Goal: Navigation & Orientation: Find specific page/section

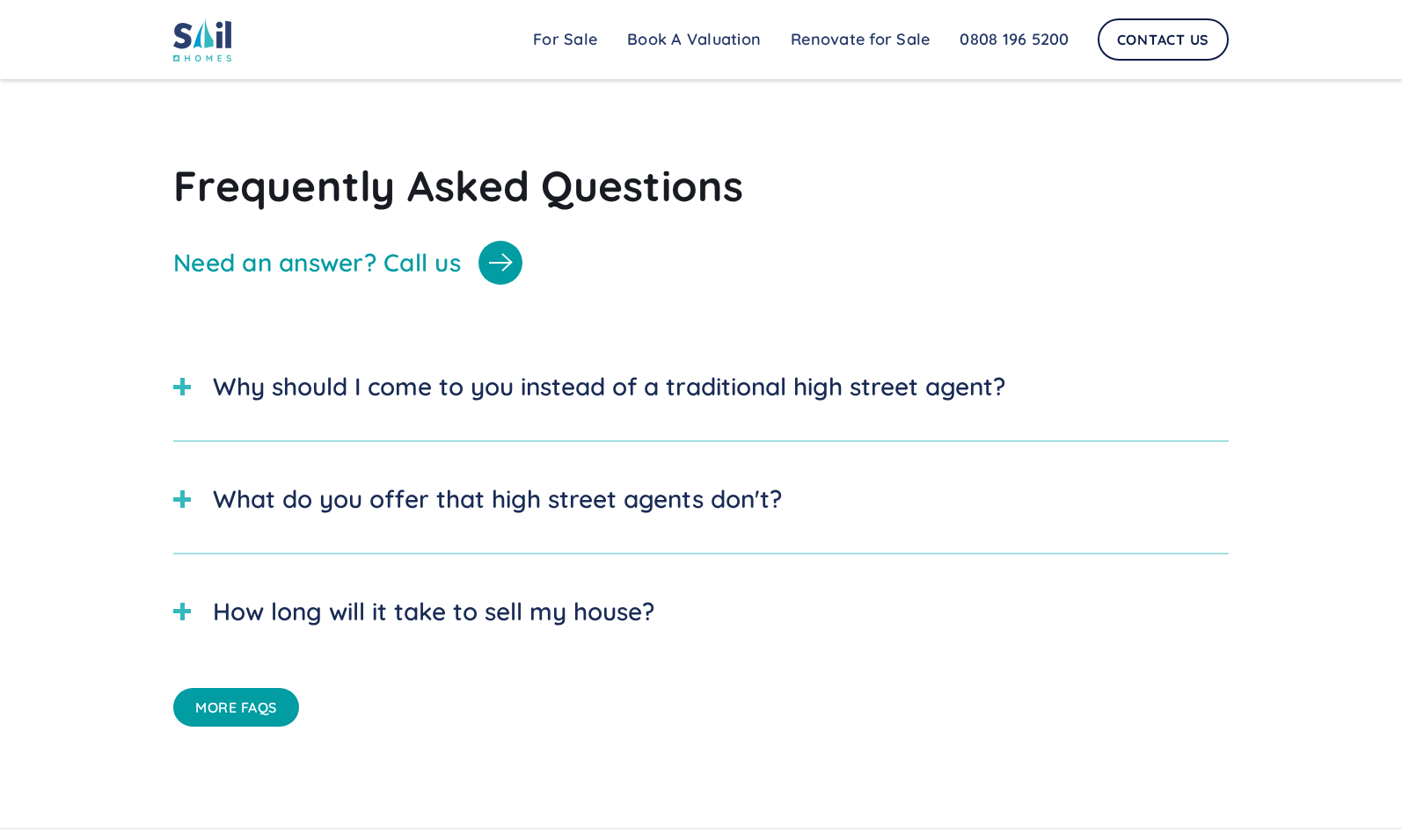
scroll to position [4913, 0]
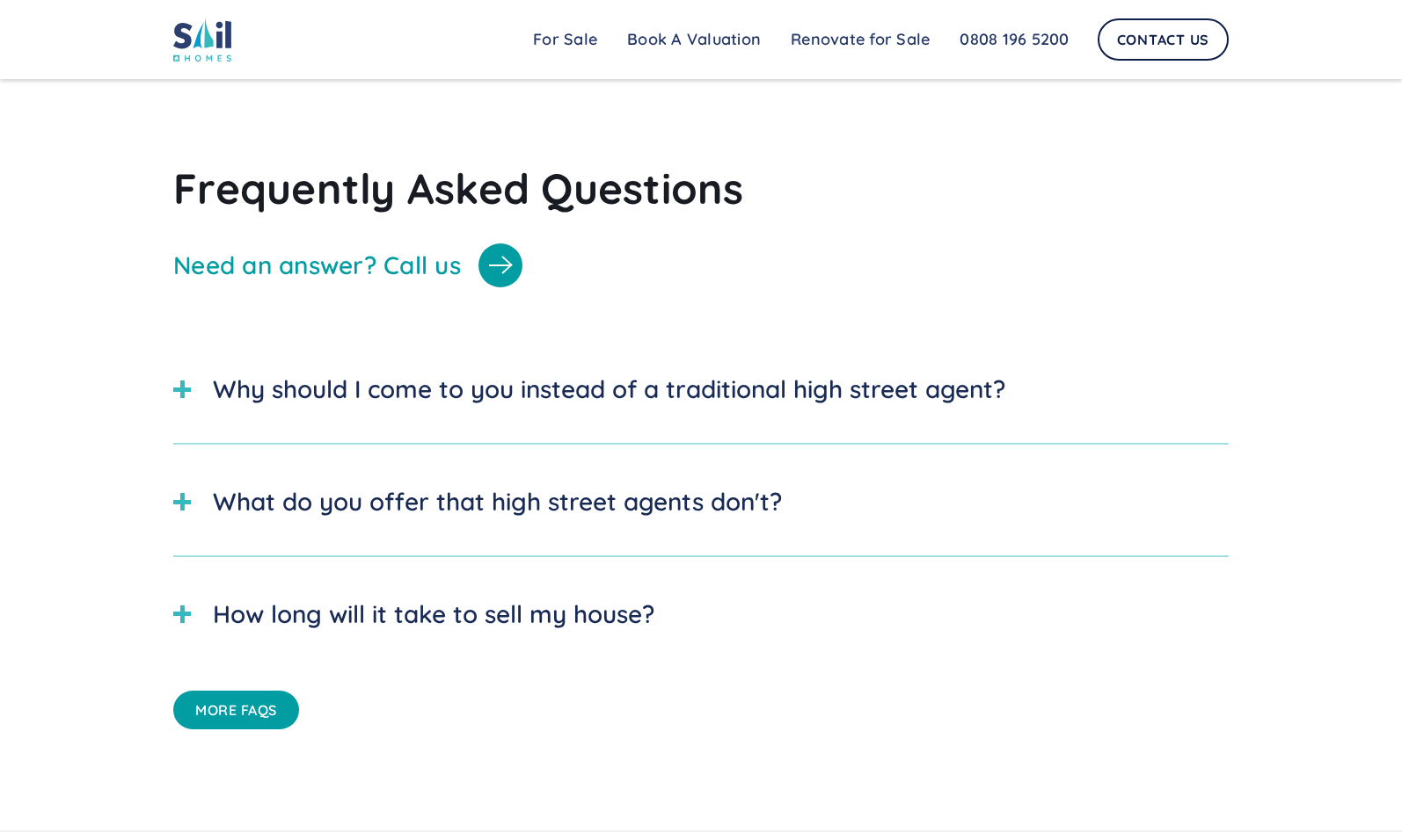
click at [186, 398] on div at bounding box center [182, 390] width 18 height 18
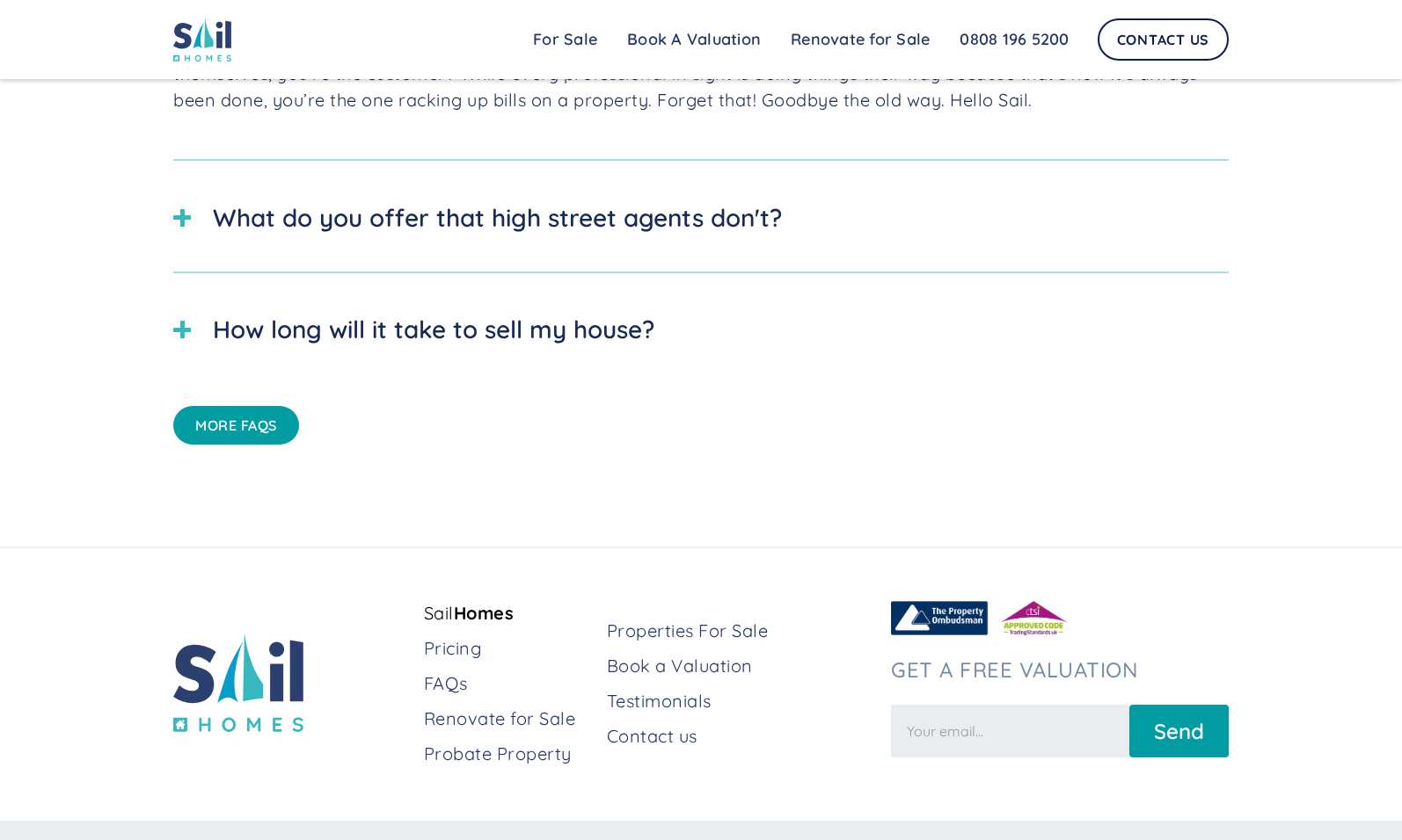
scroll to position [5375, 0]
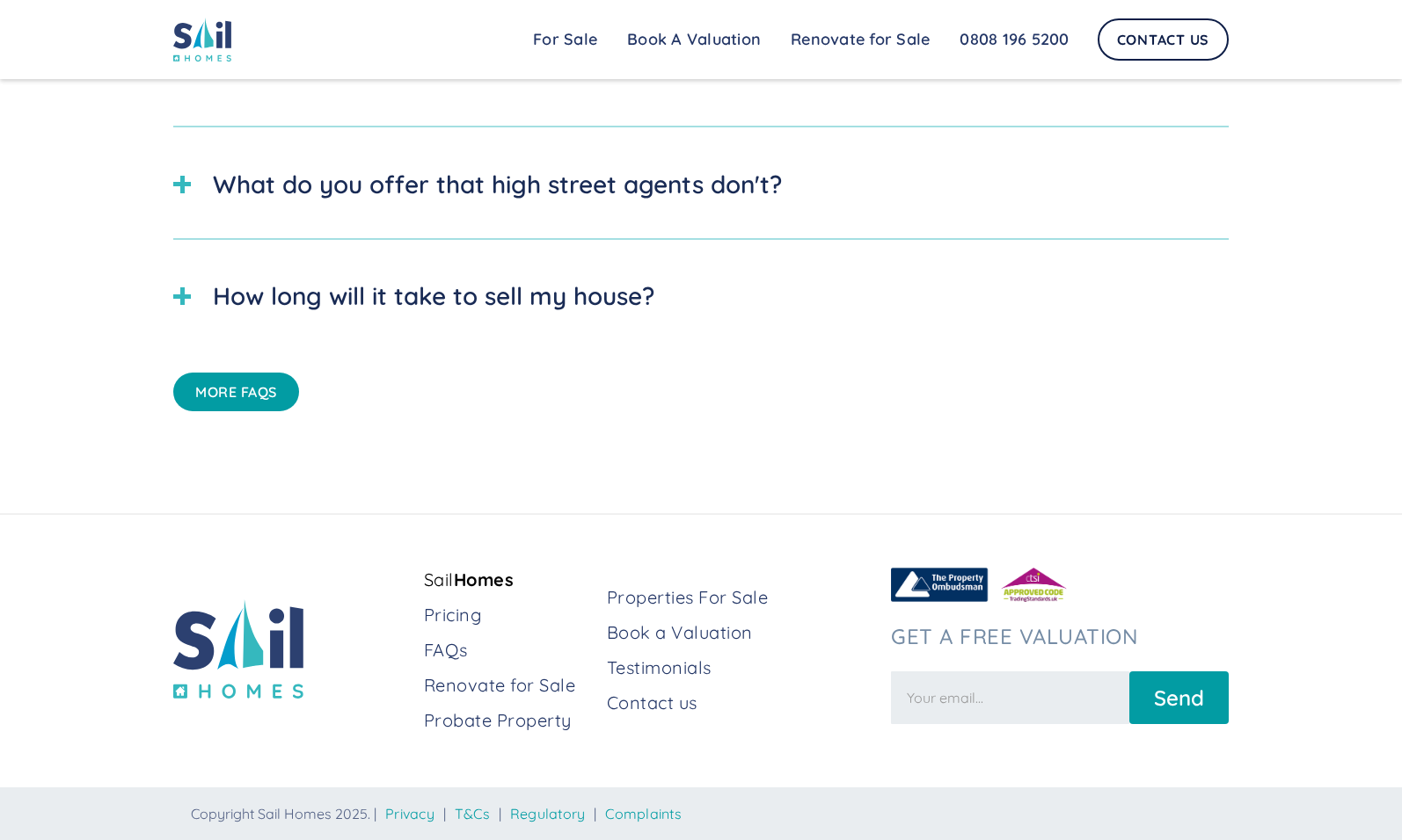
click at [260, 382] on link "More FAQs" at bounding box center [235, 392] width 125 height 38
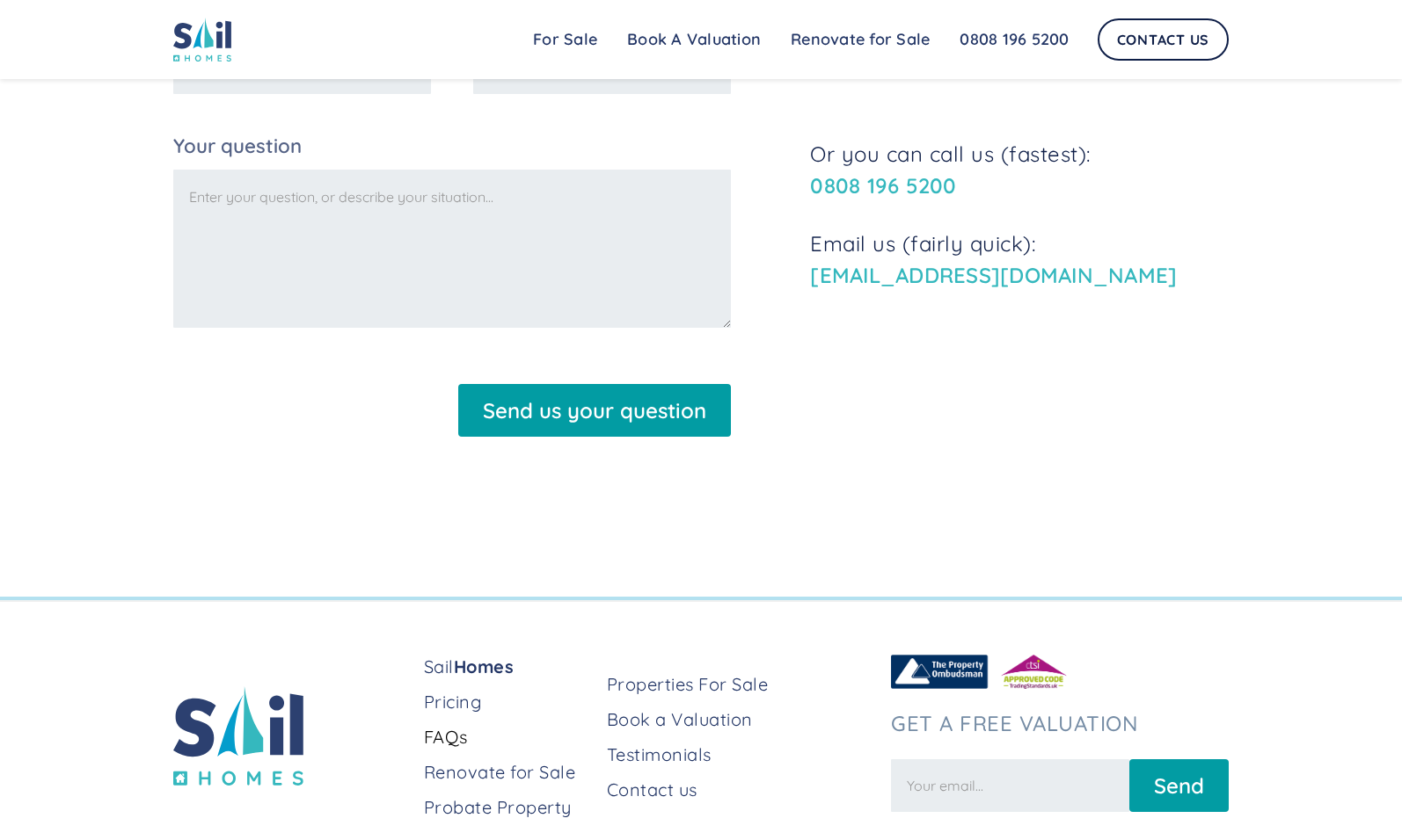
scroll to position [1458, 0]
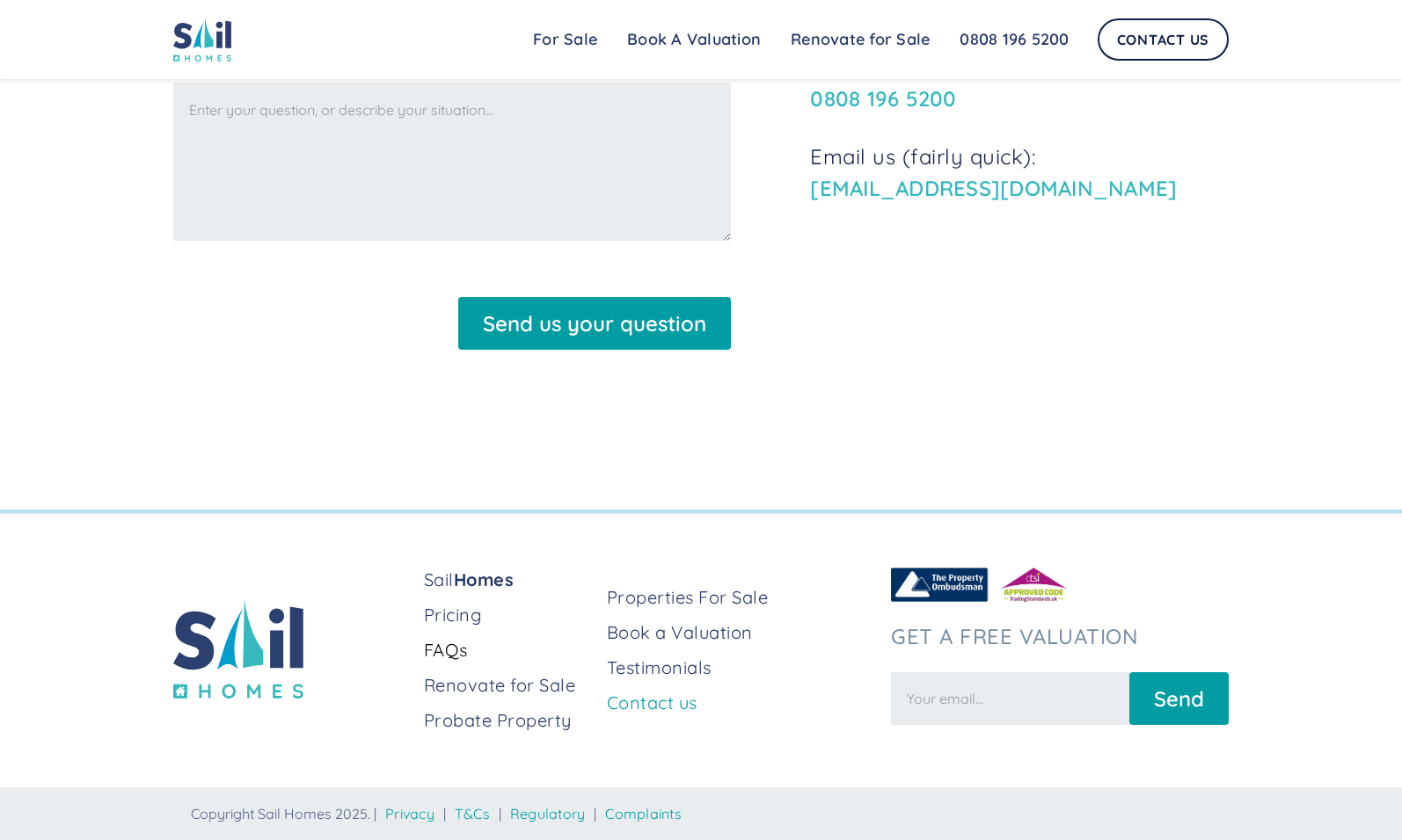
click at [640, 703] on link "Contact us" at bounding box center [741, 703] width 270 height 25
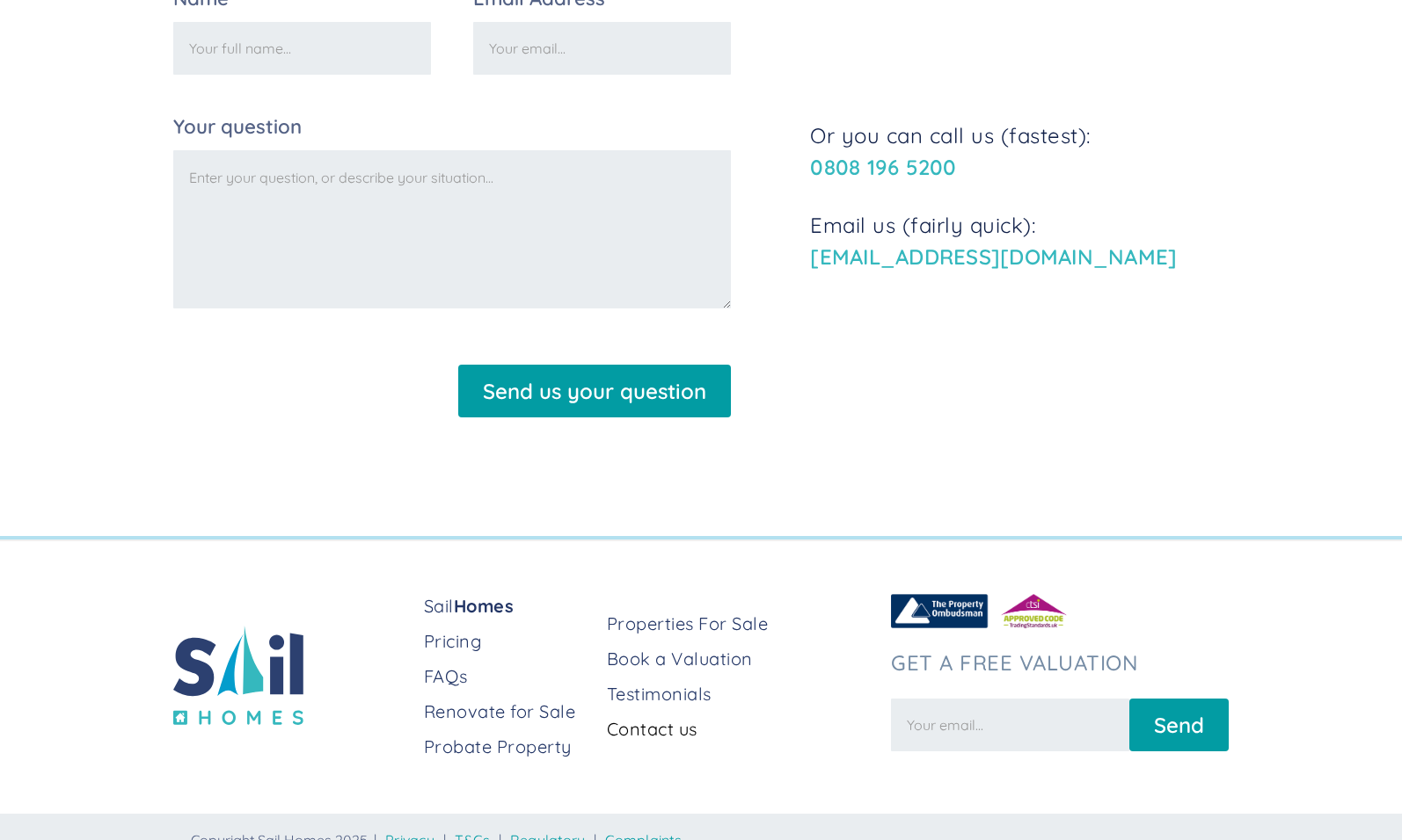
scroll to position [630, 0]
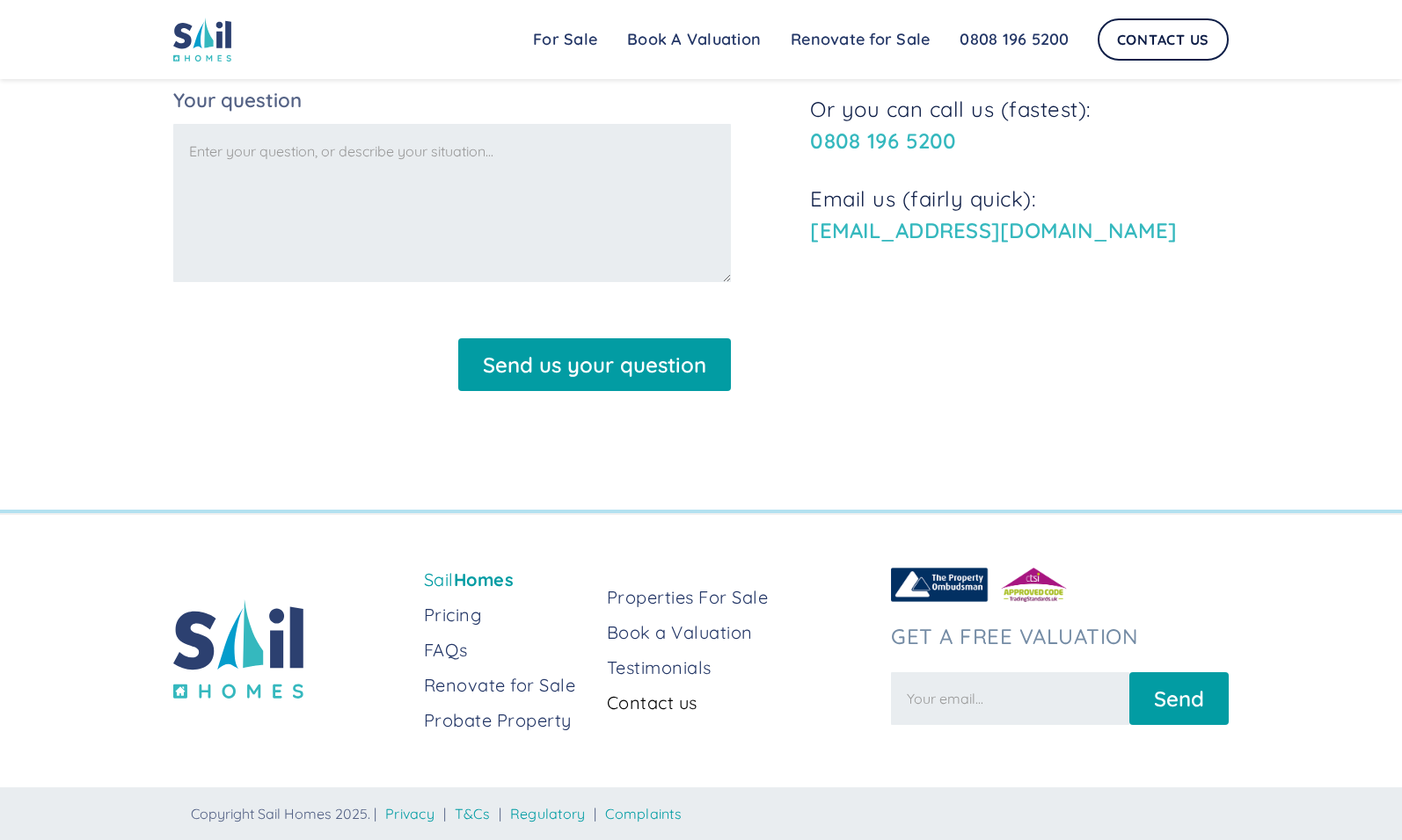
click at [490, 576] on strong "Homes" at bounding box center [484, 579] width 60 height 22
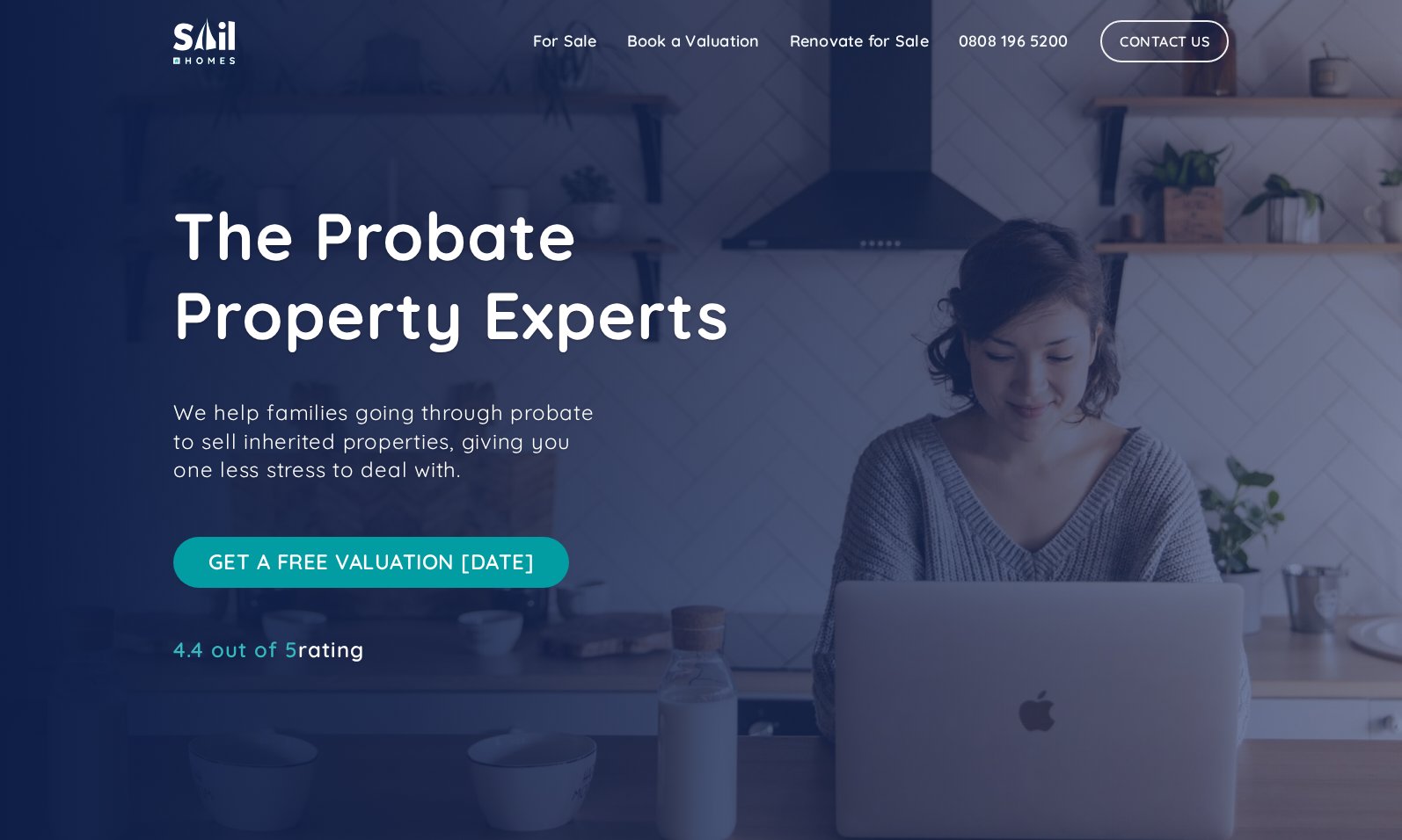
click at [289, 652] on span "4.4 out of 5" at bounding box center [235, 649] width 124 height 27
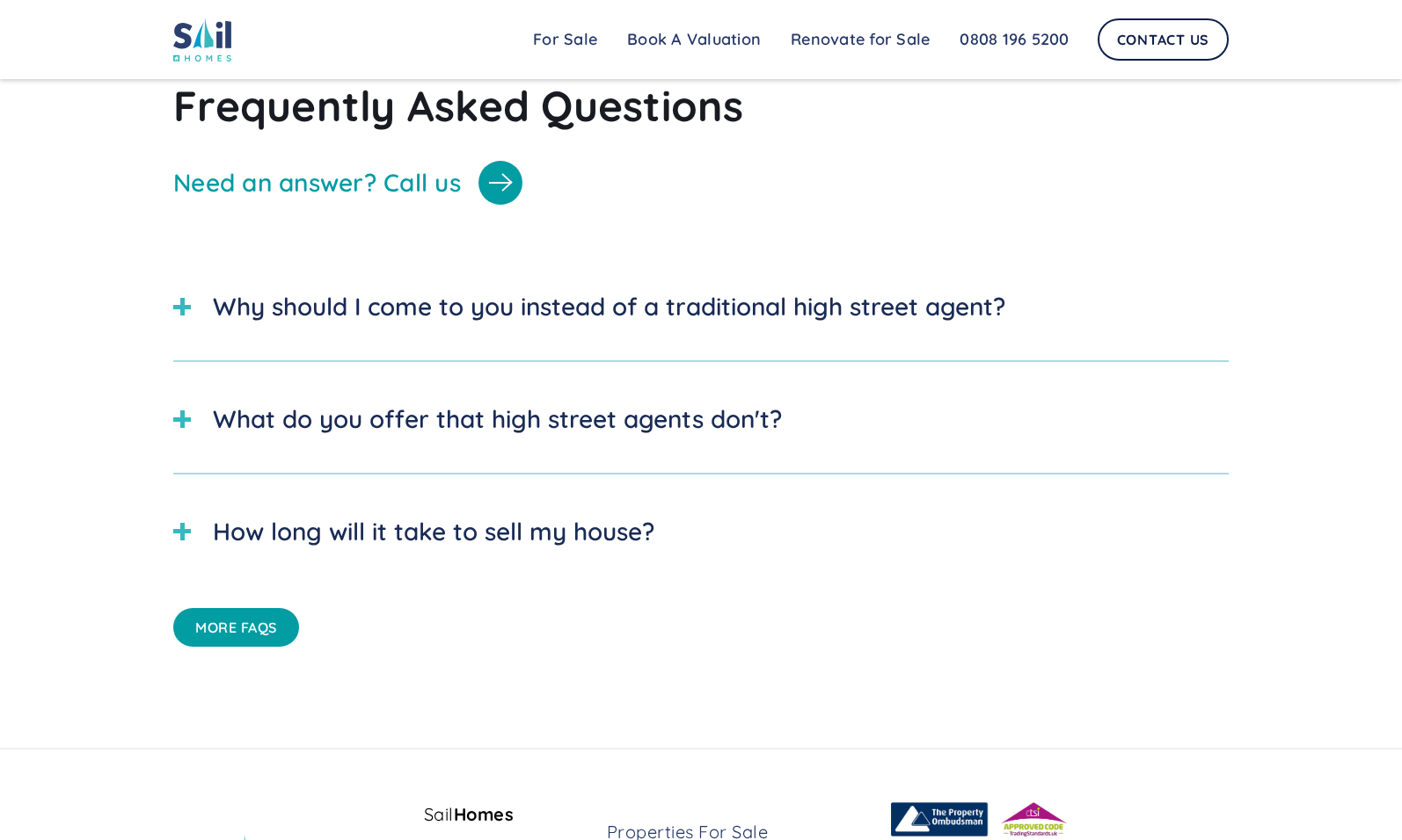
scroll to position [4997, 0]
click at [700, 325] on div "Why should I come to you instead of a traditional high street agent?" at bounding box center [609, 305] width 792 height 37
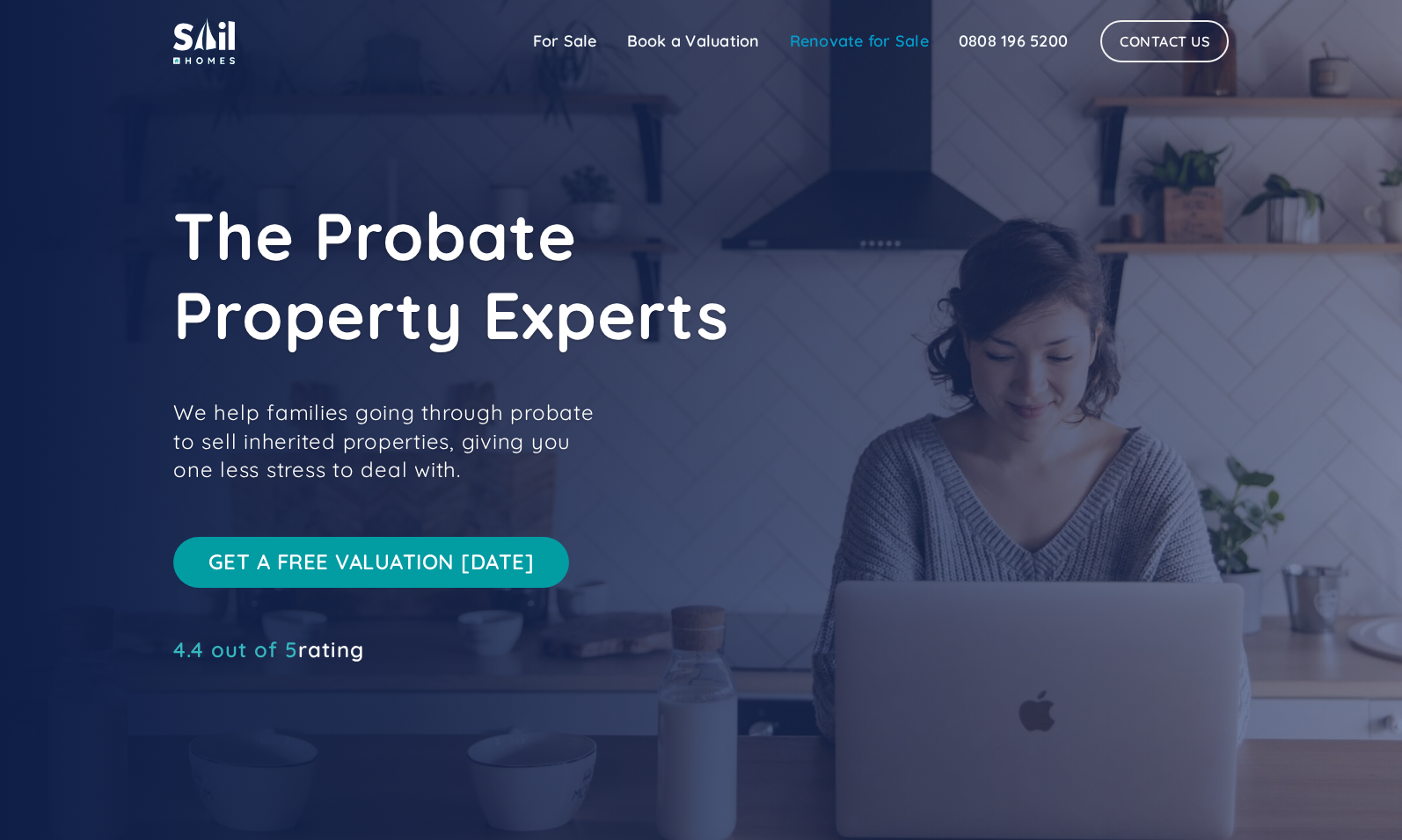
click at [832, 40] on link "Renovate for Sale" at bounding box center [859, 41] width 169 height 36
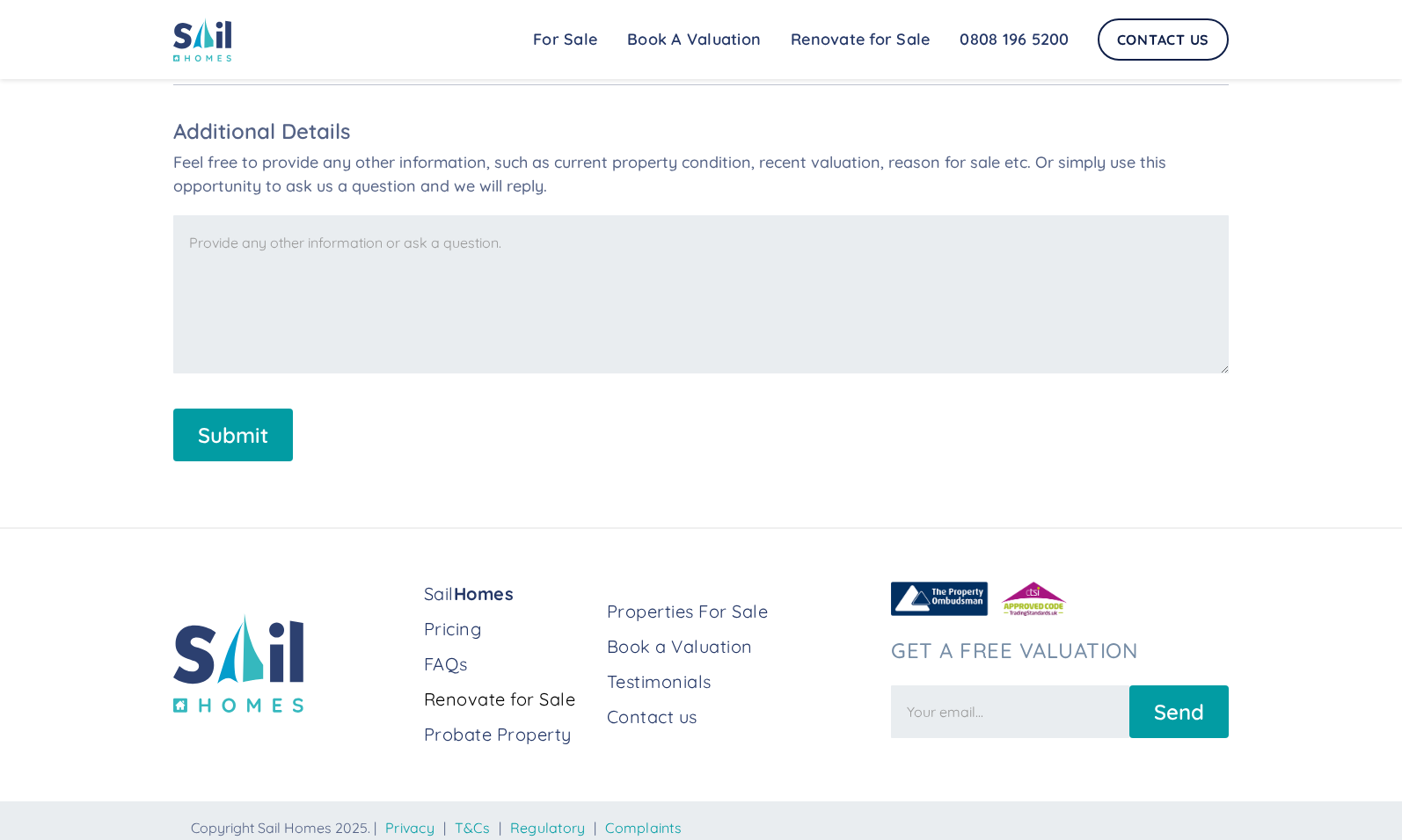
scroll to position [3354, 0]
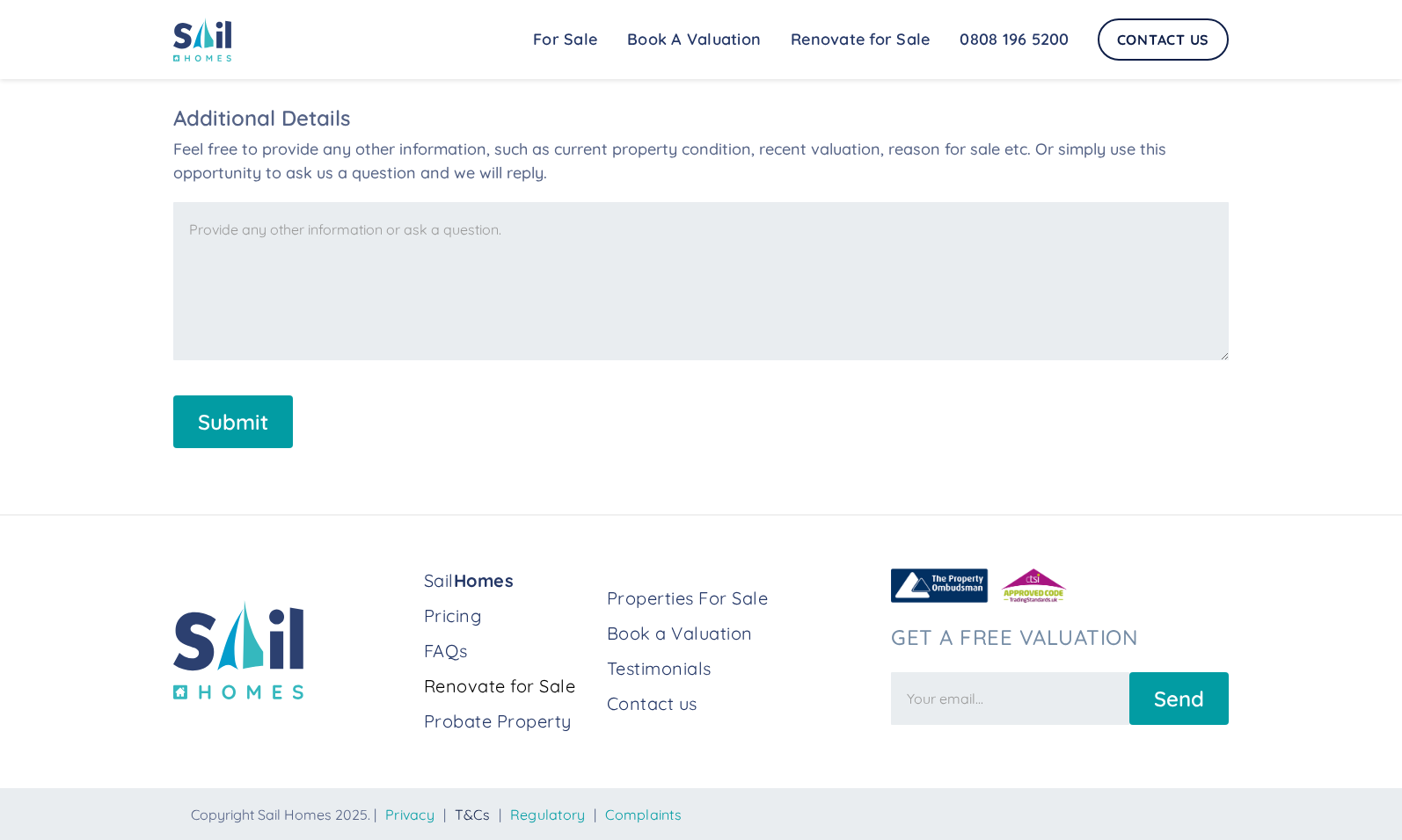
click at [478, 816] on link "T&Cs" at bounding box center [472, 815] width 36 height 18
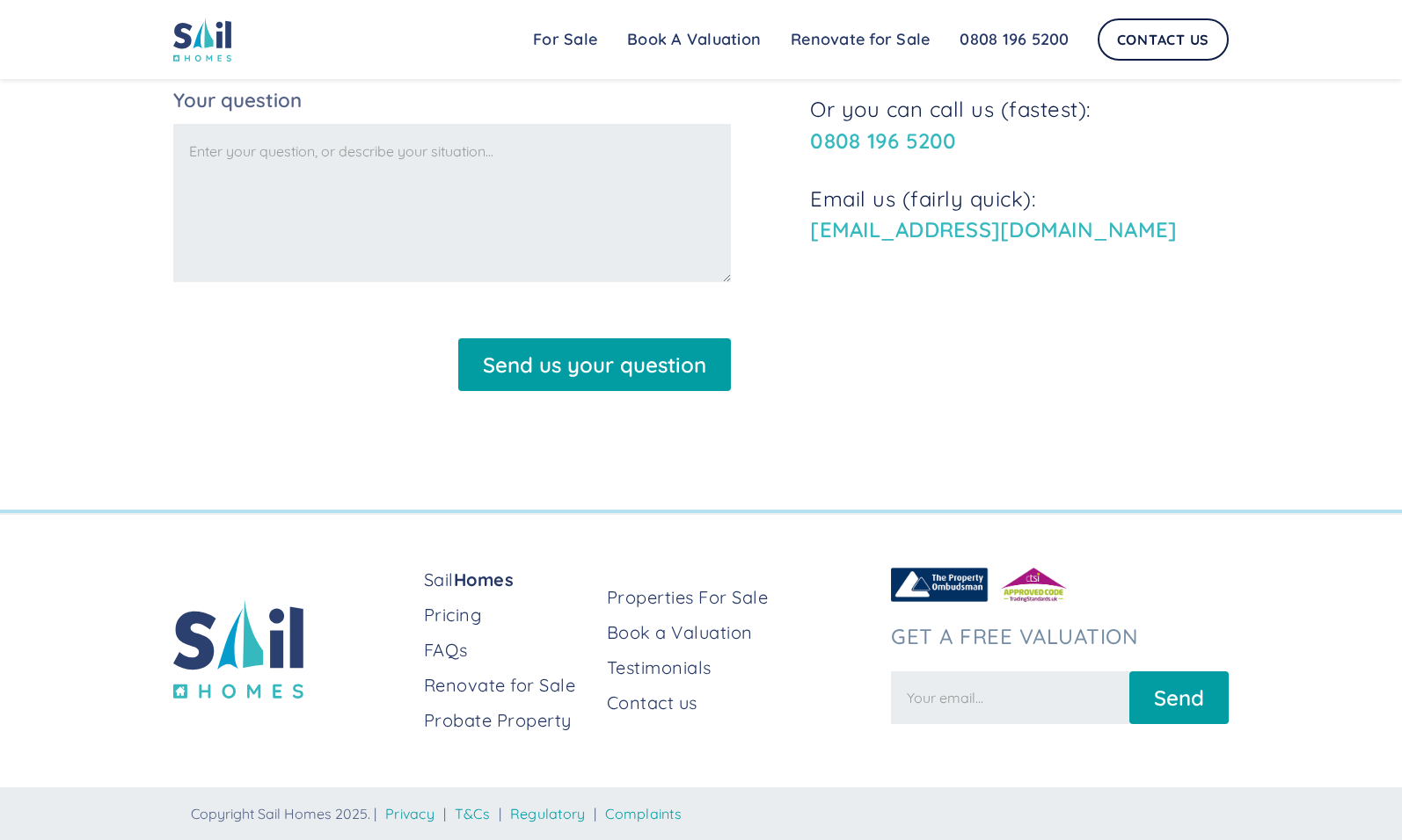
scroll to position [23089, 0]
click at [1366, 644] on div "Sail Homes Pricing FAQs Renovate for Sale Probate Property Properties For Sale …" at bounding box center [701, 676] width 1402 height 327
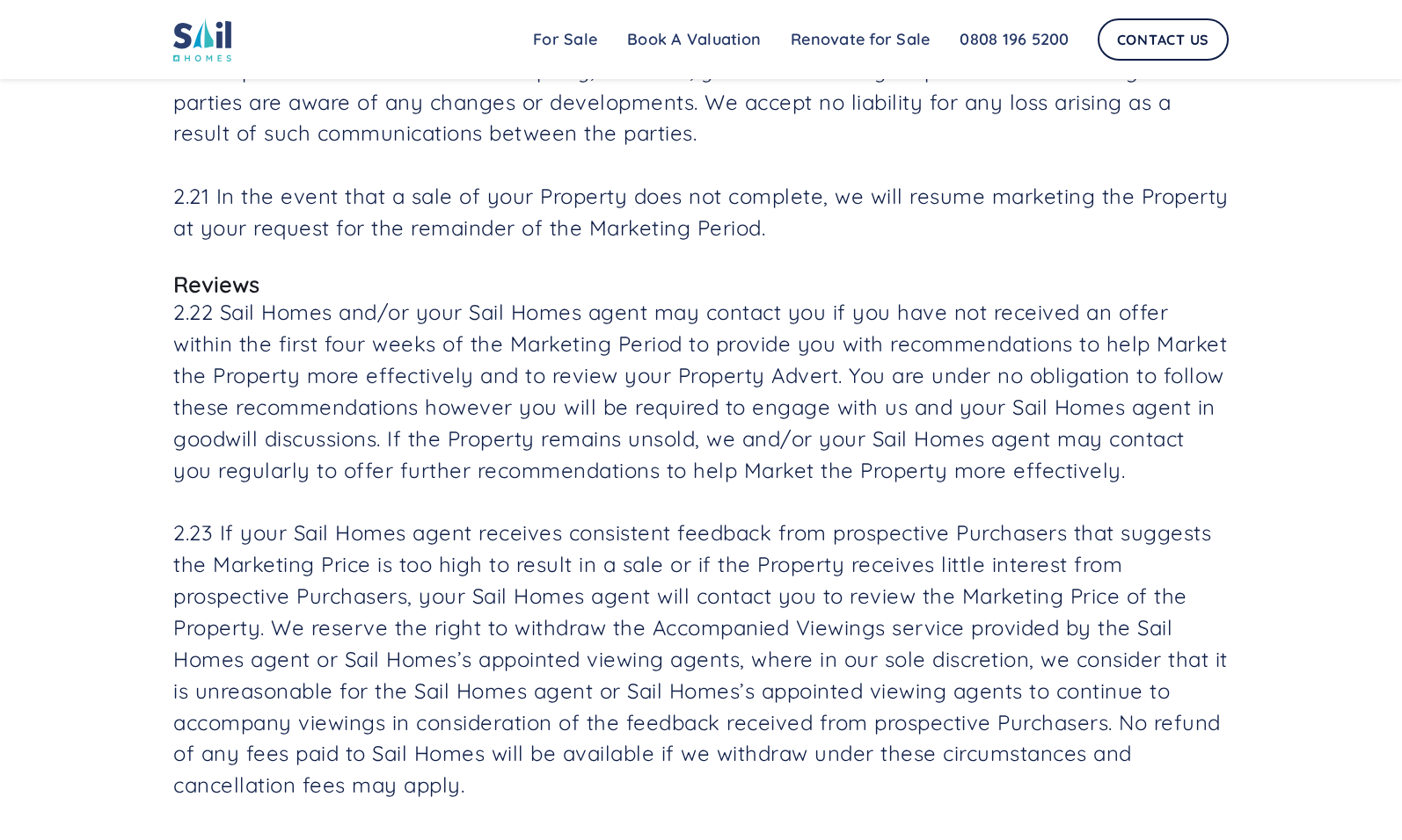
scroll to position [0, 0]
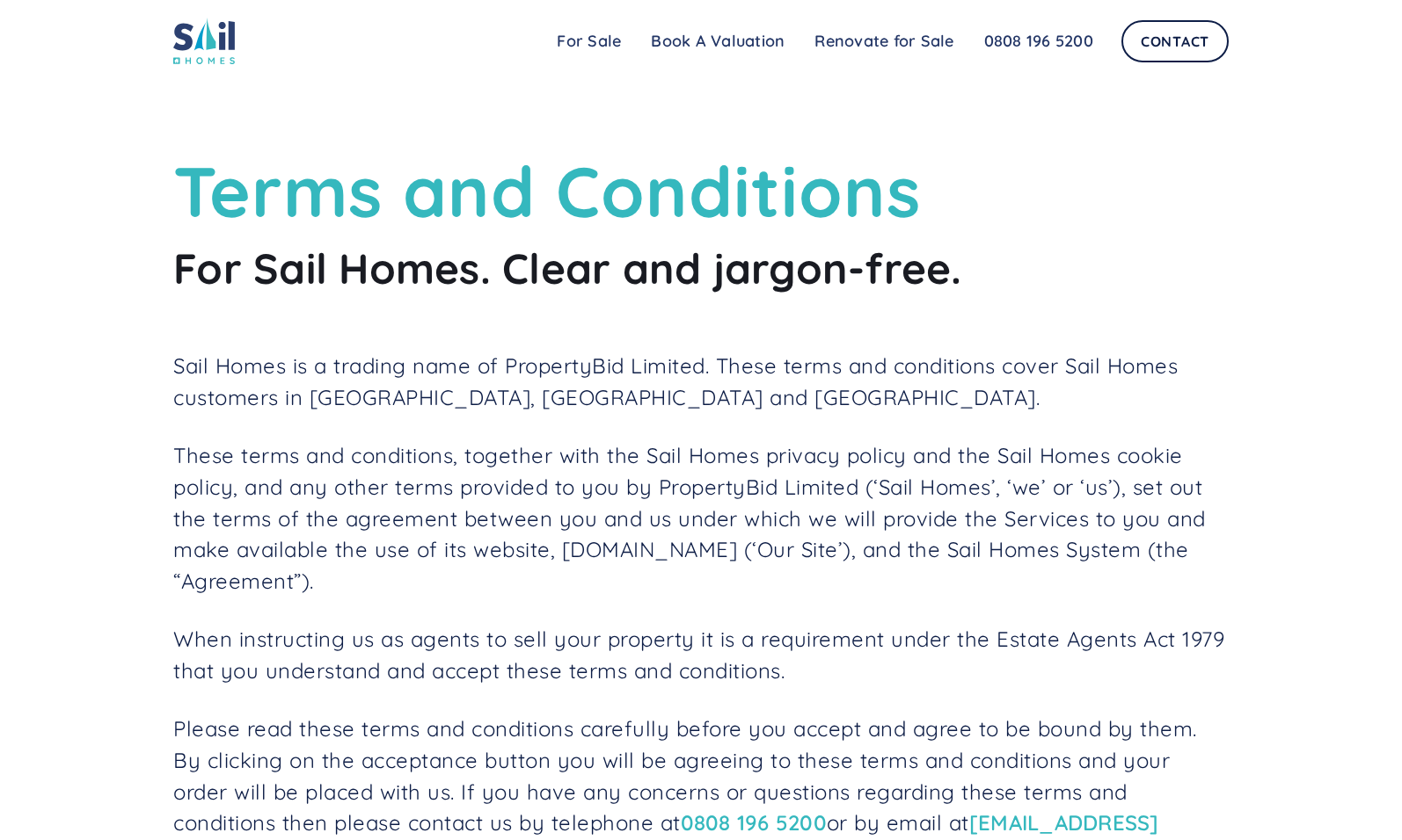
click at [192, 54] on img at bounding box center [203, 40] width 61 height 46
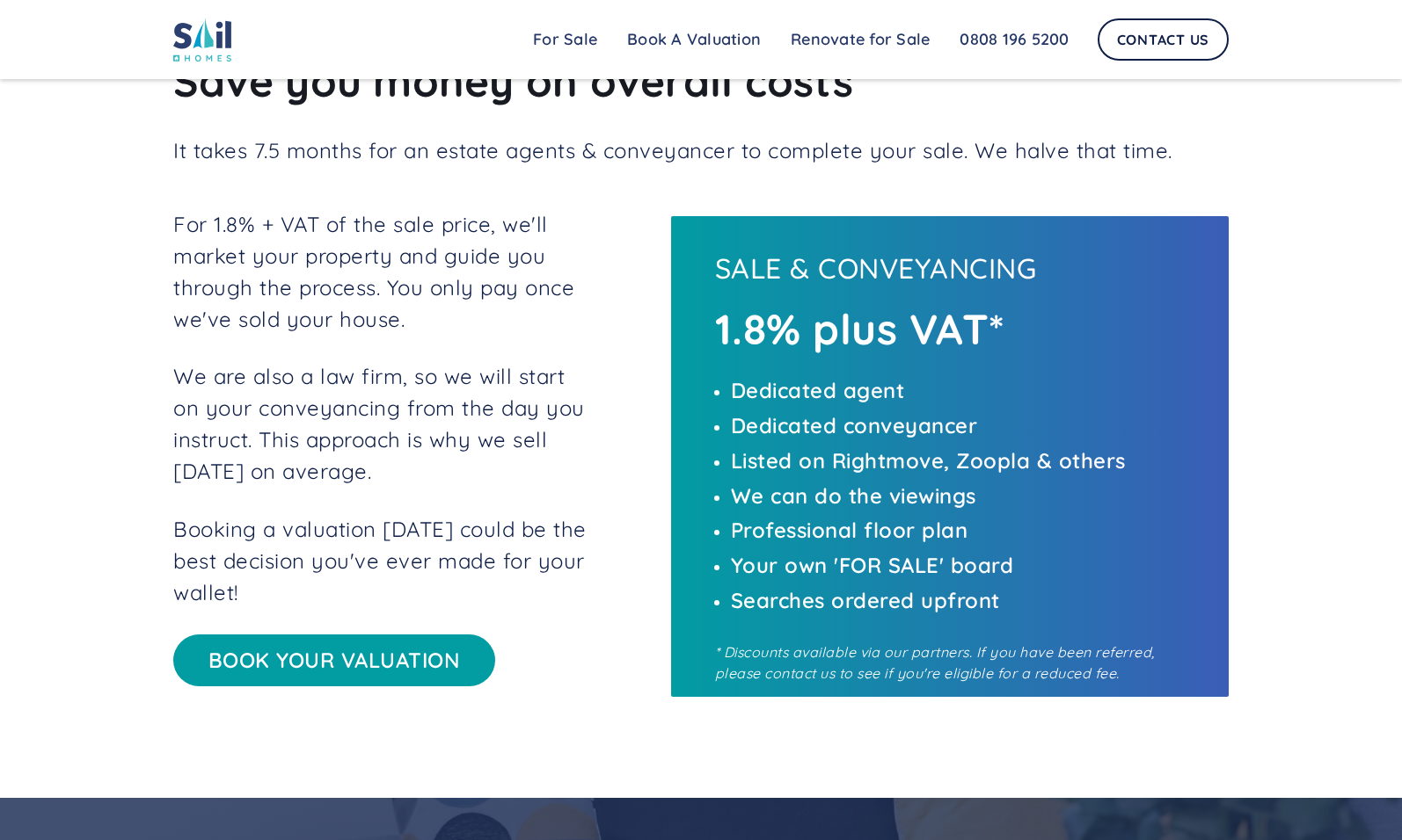
scroll to position [3593, 0]
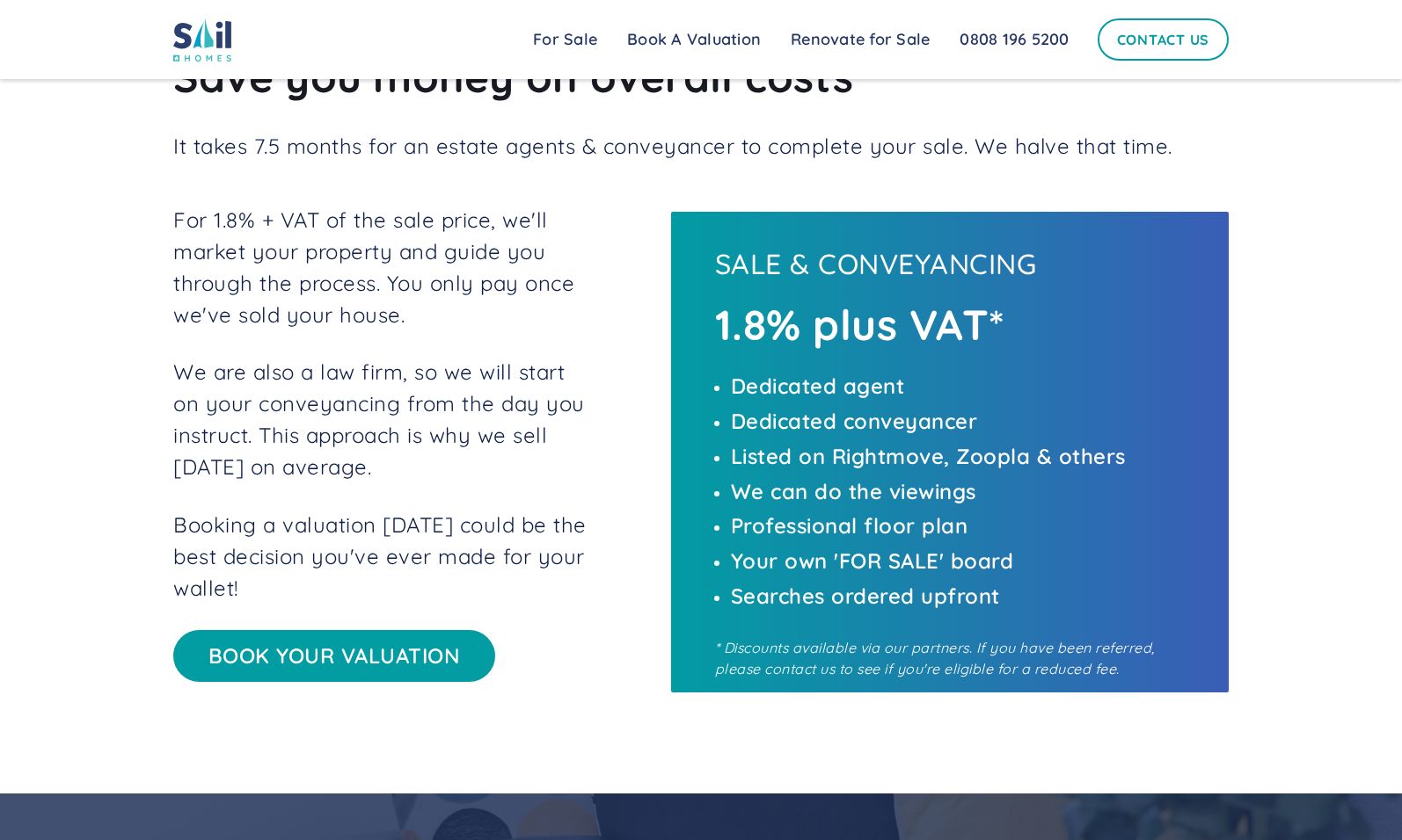
click at [1192, 35] on link "Contact Us" at bounding box center [1163, 39] width 132 height 42
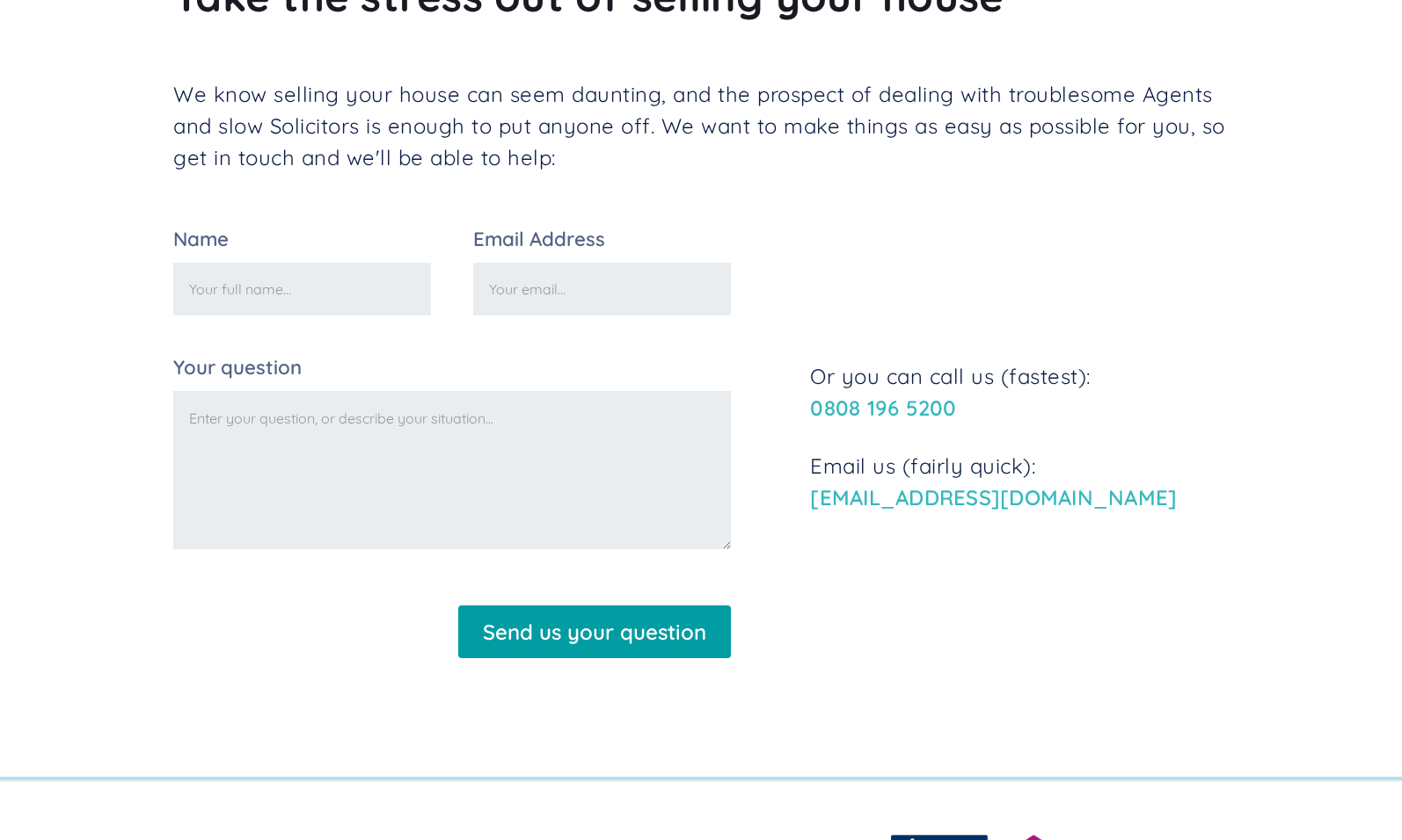
scroll to position [357, 0]
